Goal: Answer question/provide support: Answer question/provide support

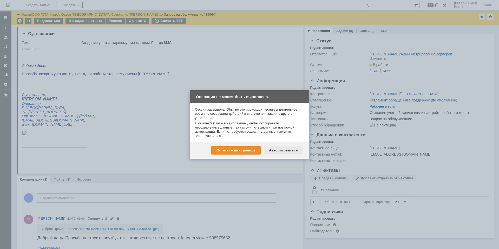
scroll to position [156, 0]
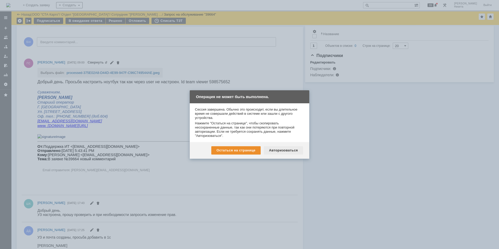
click at [274, 151] on div "Авторизоваться" at bounding box center [283, 150] width 39 height 8
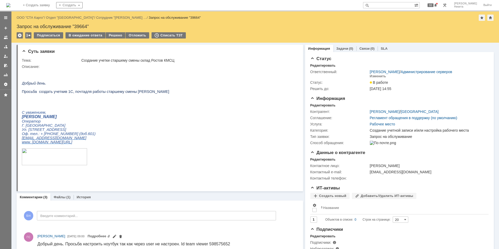
click at [10, 7] on img at bounding box center [8, 5] width 4 height 4
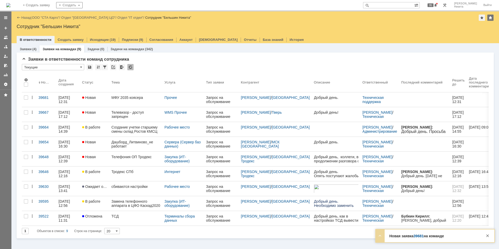
click at [132, 99] on link "МФУ 2035 коясера" at bounding box center [135, 99] width 53 height 15
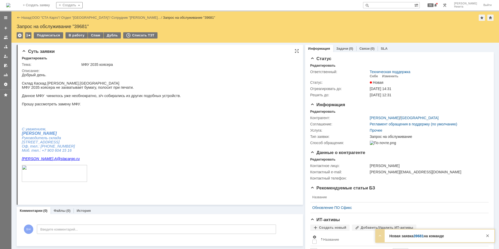
click at [131, 102] on p at bounding box center [101, 100] width 159 height 4
click at [324, 109] on div "Информация Редактировать Контрагент: Крюковский Александр / Нижний Новгород Сог…" at bounding box center [399, 126] width 178 height 48
click at [322, 110] on div "Редактировать" at bounding box center [322, 111] width 25 height 4
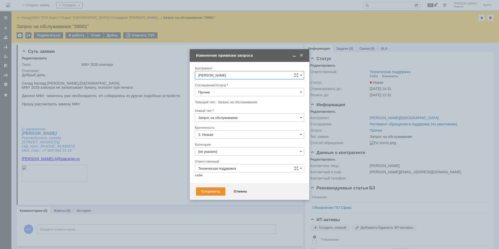
click at [222, 93] on input "Прочее" at bounding box center [249, 92] width 109 height 8
click at [225, 135] on div "Закупка (ИТ-оборудование)" at bounding box center [249, 139] width 109 height 9
type input "Закупка (ИТ-оборудование)"
click at [226, 147] on div "Категория [не указано]" at bounding box center [249, 150] width 109 height 17
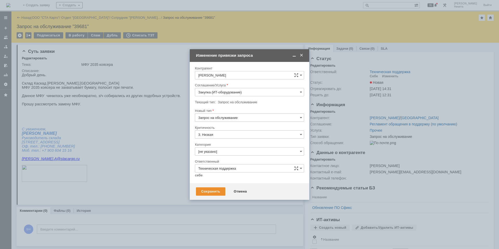
click at [226, 149] on input "[не указано]" at bounding box center [249, 151] width 109 height 8
click at [225, 172] on div "МФУ" at bounding box center [249, 168] width 109 height 8
click at [224, 165] on input "Техническая поддержка" at bounding box center [249, 168] width 109 height 8
type input "МФУ"
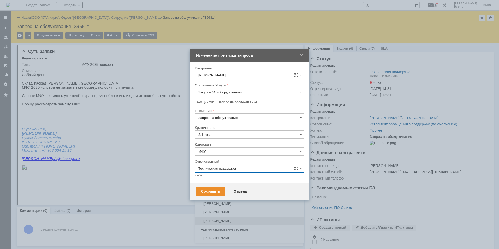
click at [220, 218] on div "Сараев Валентин" at bounding box center [249, 220] width 109 height 8
click at [207, 192] on div "Сохранить" at bounding box center [210, 191] width 29 height 8
type input "Сараев Валентин"
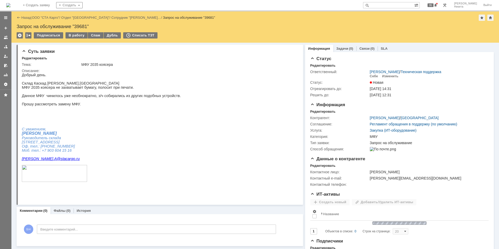
scroll to position [0, 0]
click at [127, 114] on p at bounding box center [101, 112] width 159 height 4
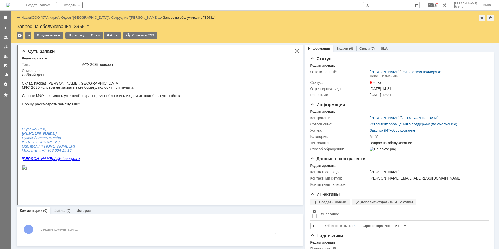
click at [172, 160] on html "Добрый день. Склад Каскад Н.Новгород МФУ 2035 коясера не захватывает бумагу, по…" at bounding box center [157, 130] width 271 height 114
click at [10, 6] on img at bounding box center [8, 5] width 4 height 4
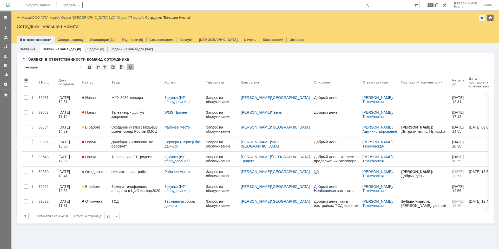
click at [344, 226] on div "Заявки (4) Заявки на командах (8) Задачи (0) Задачи на командах (342) Заявки в …" at bounding box center [254, 145] width 487 height 205
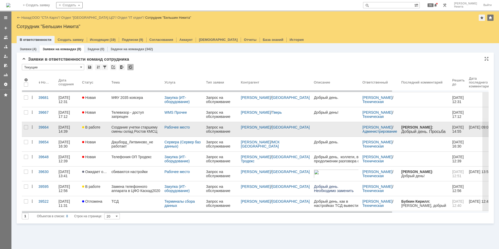
click at [157, 129] on div "Создание учетки старшему смены склад Ростов КМСЦ" at bounding box center [135, 129] width 49 height 8
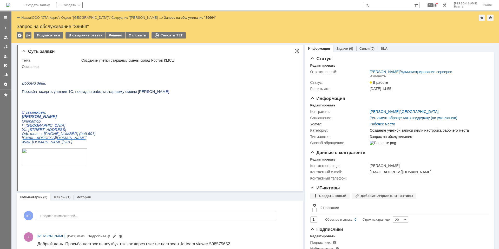
click at [111, 102] on p at bounding box center [95, 100] width 147 height 4
click at [127, 72] on p at bounding box center [95, 71] width 147 height 4
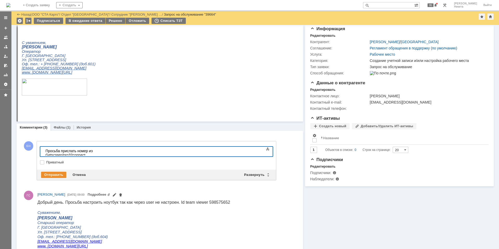
click at [93, 150] on div "Просьба прислать номер из Getscreen/pro32connect." at bounding box center [82, 153] width 74 height 8
drag, startPoint x: 133, startPoint y: 150, endPoint x: 244, endPoint y: 313, distance: 196.7
click at [119, 150] on div "Просьба прислать номер из Getscreen/pro32connect." at bounding box center [82, 153] width 74 height 8
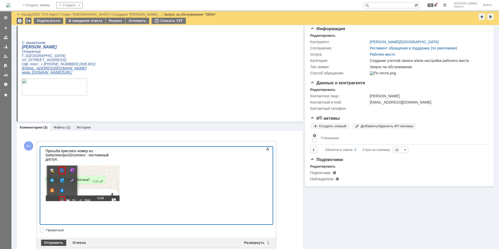
click at [52, 239] on div "Отправить" at bounding box center [53, 242] width 25 height 6
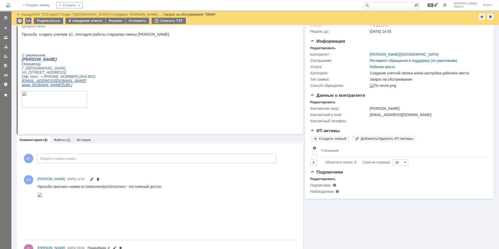
scroll to position [104, 0]
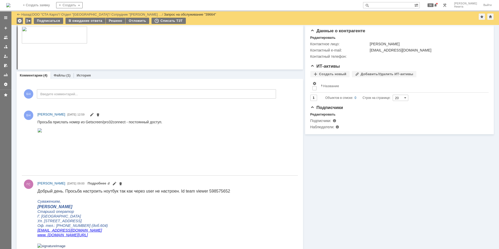
click at [10, 7] on img at bounding box center [8, 5] width 4 height 4
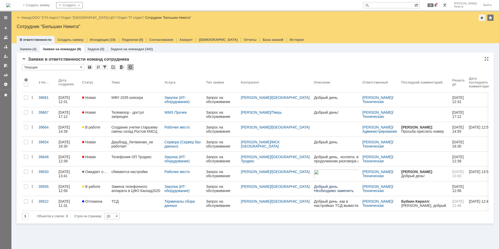
click at [131, 68] on div at bounding box center [130, 67] width 6 height 6
click at [132, 65] on div at bounding box center [130, 67] width 6 height 6
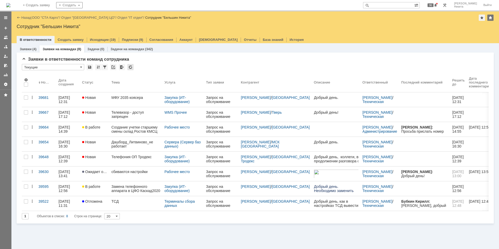
click at [132, 65] on div at bounding box center [130, 67] width 6 height 6
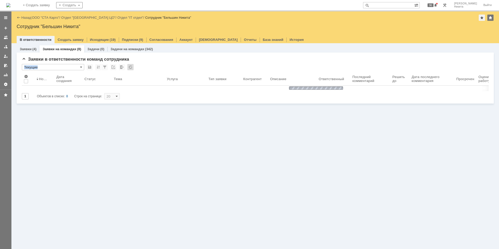
click at [132, 65] on div at bounding box center [130, 67] width 6 height 6
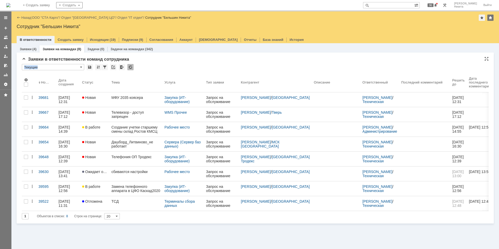
click at [148, 60] on div "Заявки в ответственности команд сотрудника" at bounding box center [255, 59] width 466 height 5
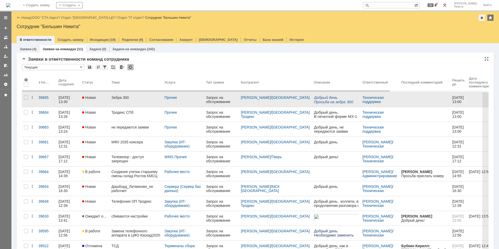
click at [131, 95] on link "Зебра 300" at bounding box center [135, 99] width 53 height 15
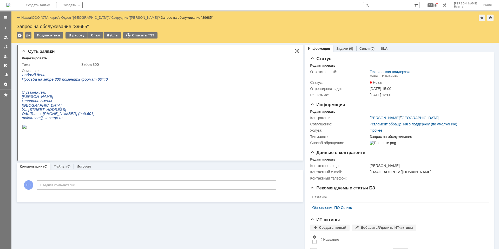
click at [66, 70] on div "Описание:" at bounding box center [159, 71] width 274 height 4
click at [318, 112] on div "Редактировать" at bounding box center [322, 111] width 25 height 4
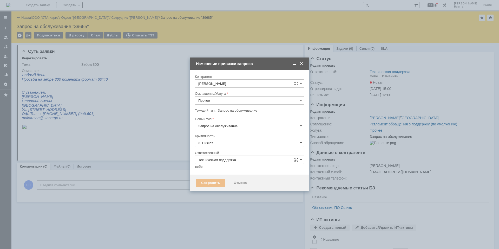
type input "[не указано]"
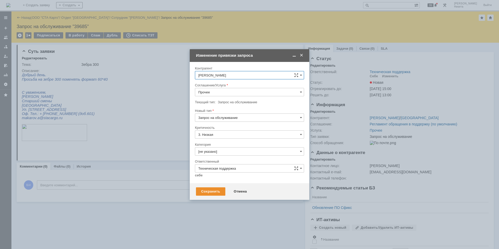
click at [204, 95] on input "Прочее" at bounding box center [249, 92] width 109 height 8
click at [224, 142] on div "Печать / Сканирование / Копирование" at bounding box center [249, 145] width 109 height 8
type input "Печать / Сканирование / Копирование"
click at [222, 153] on input "[не указано]" at bounding box center [249, 151] width 109 height 8
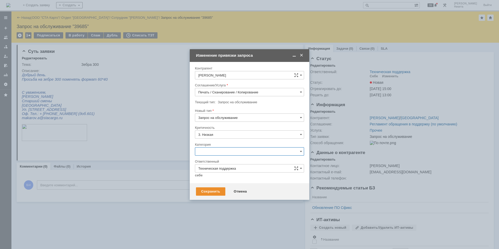
type input "Печать / Сканирование / Копирование"
click at [230, 201] on span "Принтер" at bounding box center [249, 202] width 102 height 4
type input "Принтер"
click at [196, 175] on link "себе" at bounding box center [199, 175] width 8 height 4
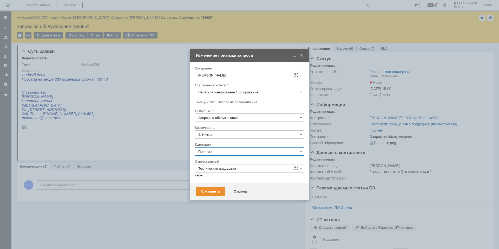
type input "[PERSON_NAME]"
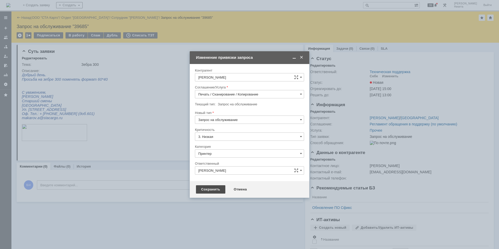
click at [204, 185] on div "Сохранить" at bounding box center [210, 189] width 29 height 8
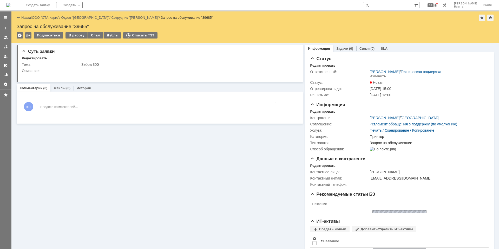
scroll to position [0, 0]
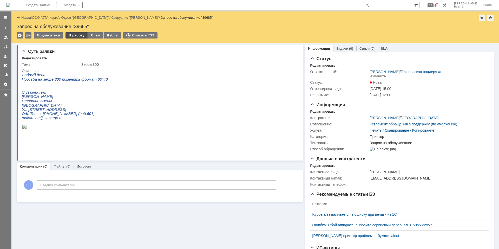
click at [77, 37] on div "В работу" at bounding box center [76, 35] width 22 height 6
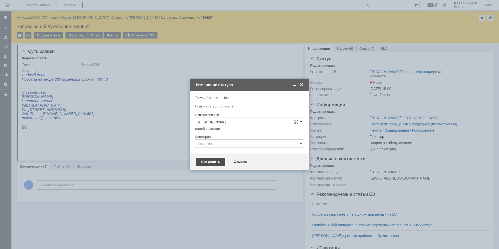
click at [215, 161] on div "Сохранить" at bounding box center [210, 161] width 29 height 8
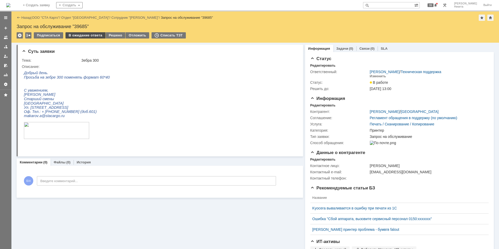
click at [96, 37] on div "В ожидание ответа" at bounding box center [85, 35] width 40 height 6
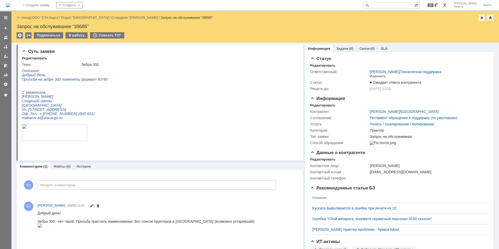
click at [127, 75] on html "Добрый день. Просьба на зебре 300 поменять формат 60*40 С уважением, Макаров Ал…" at bounding box center [157, 111] width 271 height 77
click at [10, 6] on img at bounding box center [8, 5] width 4 height 4
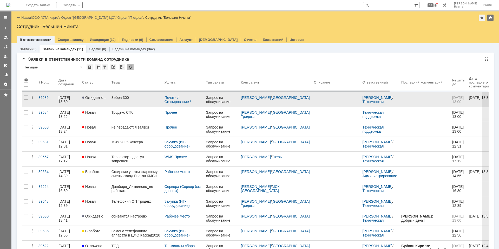
click at [109, 97] on span "Ожидает ответа контрагента" at bounding box center [107, 97] width 51 height 4
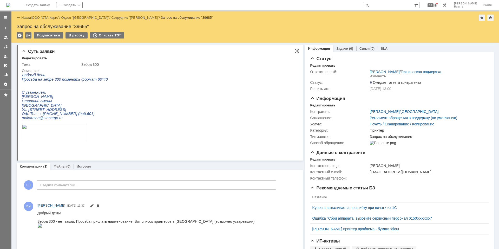
click at [136, 131] on html "Добрый день. Просьба на зебре 300 поменять формат 60*40 С уважением, Макаров Ал…" at bounding box center [157, 111] width 271 height 77
click at [10, 7] on img at bounding box center [8, 5] width 4 height 4
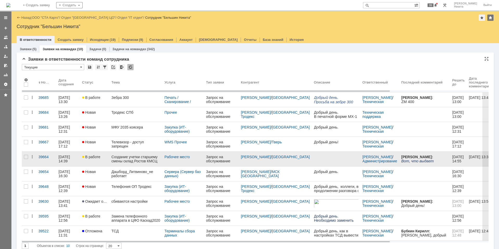
click at [141, 156] on div "Создание учетки старшему смены склад Ростов КМСЦ" at bounding box center [135, 159] width 49 height 8
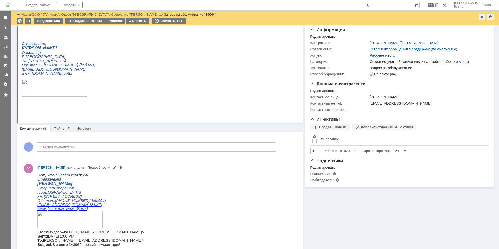
scroll to position [52, 0]
click at [110, 166] on link "Подробнее" at bounding box center [99, 166] width 23 height 4
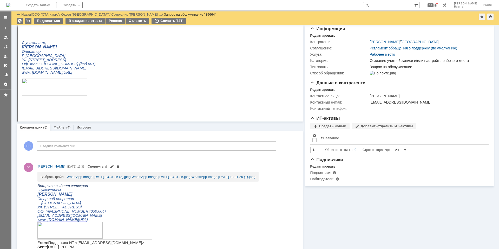
click at [63, 129] on div "Файлы (4)" at bounding box center [61, 127] width 23 height 8
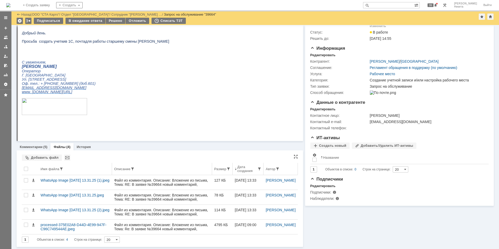
scroll to position [33, 0]
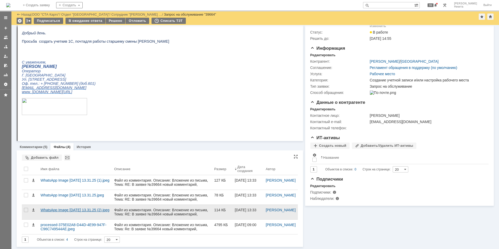
click at [86, 212] on div "WhatsApp Image 2025-09-18 at 13.31.25 (2).jpeg" at bounding box center [75, 209] width 69 height 4
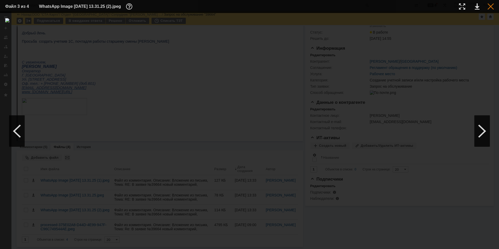
click at [492, 5] on div at bounding box center [490, 6] width 6 height 6
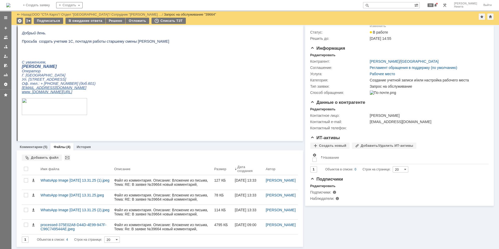
click at [197, 96] on html "Добрый день. П росьба создать учетк и в 1С, почта для работы старшему смены Коч…" at bounding box center [157, 70] width 271 height 105
click at [39, 150] on div "Файлы Добавить файл Результаты поиска: 1 Объектов в списке: 4 Строк на странице…" at bounding box center [160, 198] width 286 height 96
click at [39, 144] on div "Комментарии (5)" at bounding box center [34, 147] width 34 height 8
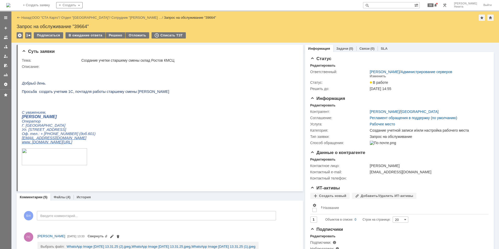
click at [10, 6] on img at bounding box center [8, 5] width 4 height 4
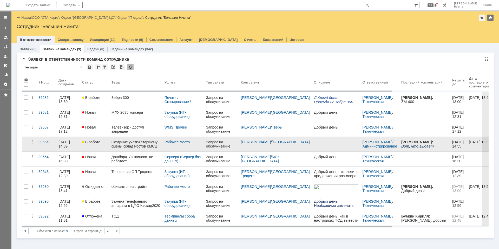
click at [124, 143] on div "Создание учетки старшему смены склад Ростов КМСЦ" at bounding box center [135, 144] width 49 height 8
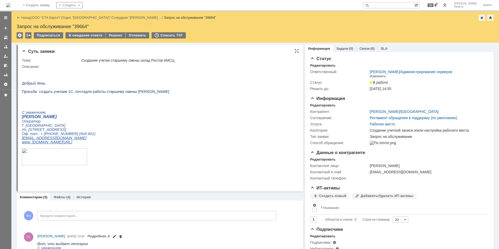
click at [173, 104] on html "Добрый день. П росьба создать учетк и в 1С, почта для работы старшему смены Коч…" at bounding box center [157, 121] width 271 height 105
click at [10, 3] on img at bounding box center [8, 5] width 4 height 4
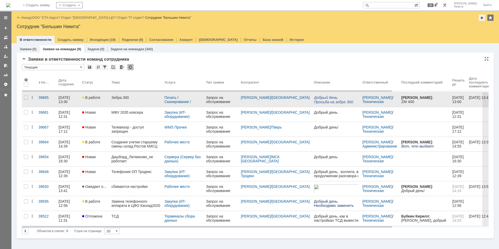
click at [140, 97] on div "Зебра 300" at bounding box center [135, 97] width 49 height 4
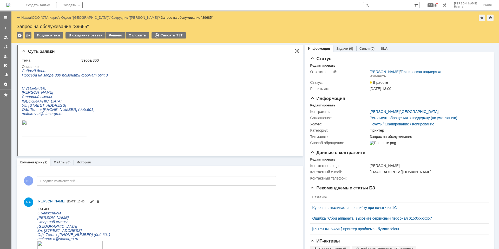
click at [120, 101] on html "Добрый день. Просьба на зебре 300 поменять формат 60*40 С уважением, Макаров Ал…" at bounding box center [157, 107] width 271 height 77
click at [84, 83] on p at bounding box center [65, 84] width 86 height 4
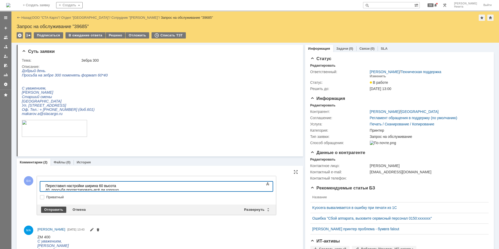
click at [51, 209] on div "Отправить" at bounding box center [53, 209] width 25 height 6
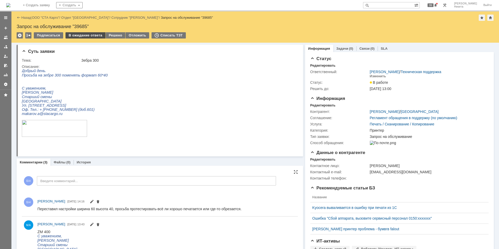
click at [84, 36] on div "В ожидание ответа" at bounding box center [85, 35] width 40 height 6
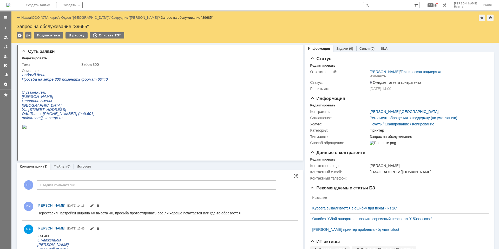
click at [10, 5] on img at bounding box center [8, 5] width 4 height 4
